Goal: Browse casually

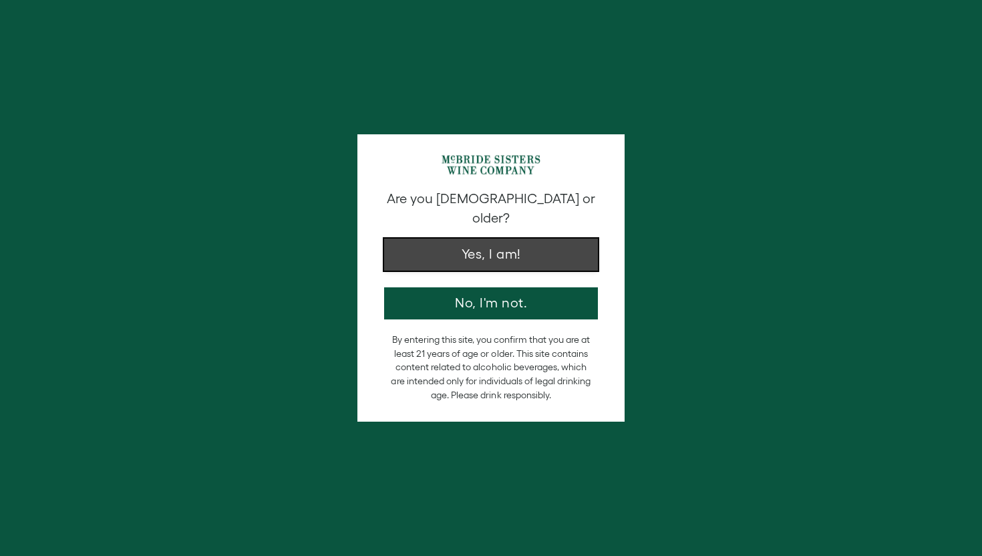
click at [516, 239] on button "Yes, I am!" at bounding box center [491, 255] width 214 height 32
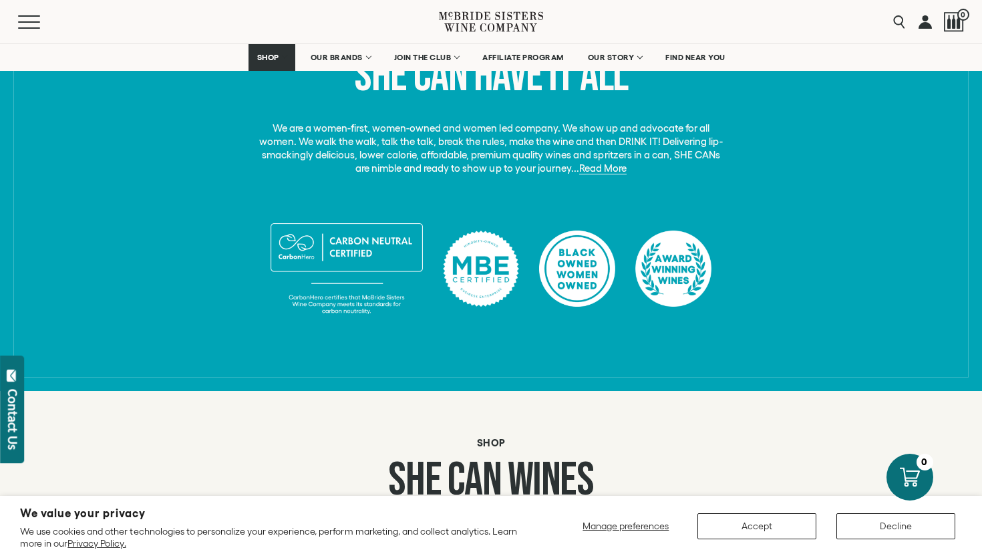
scroll to position [337, 0]
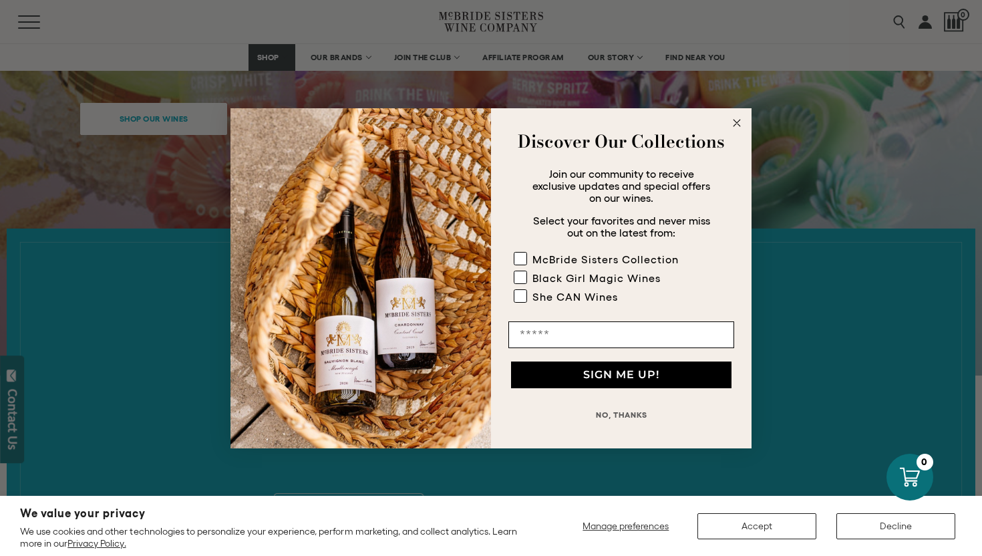
click at [108, 321] on div "Close dialog Discover Our Collections Join our community to receive exclusive u…" at bounding box center [491, 278] width 982 height 556
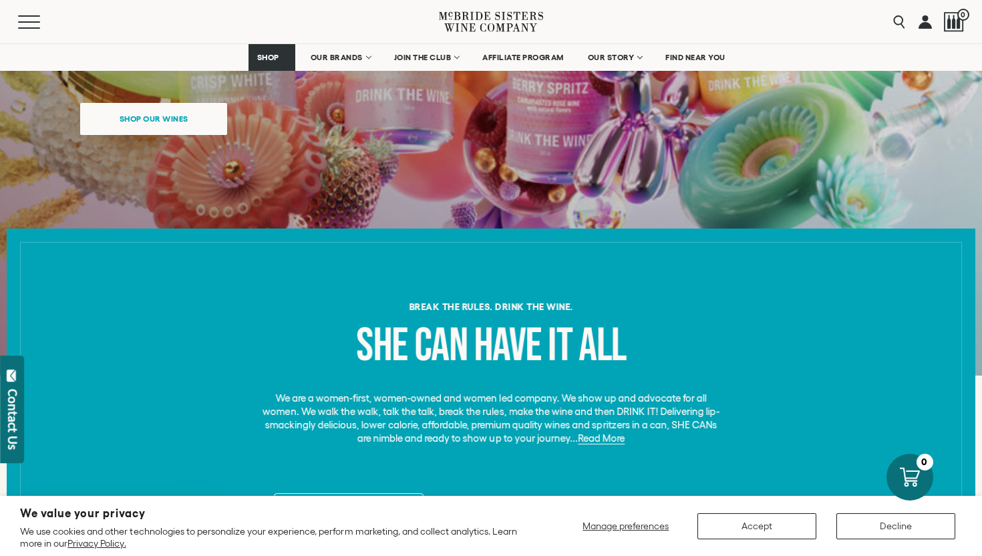
click at [502, 17] on icon at bounding box center [491, 22] width 104 height 38
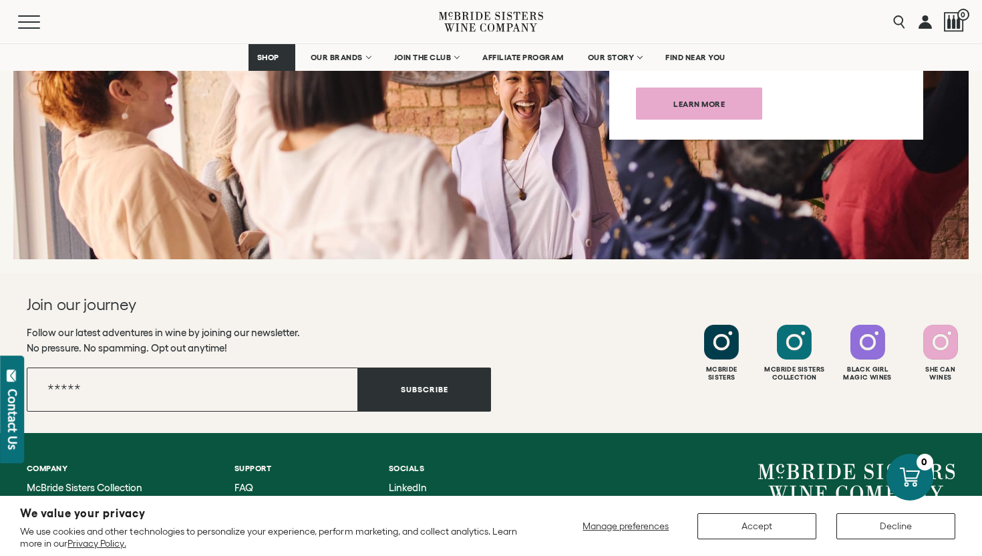
scroll to position [5187, 0]
